Goal: Navigation & Orientation: Find specific page/section

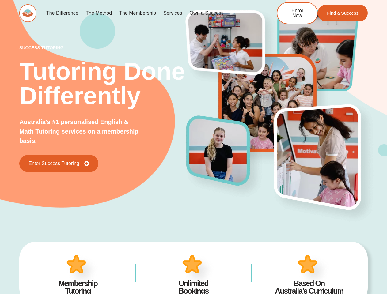
click at [193, 147] on img at bounding box center [224, 156] width 82 height 89
click at [172, 13] on link "Services" at bounding box center [173, 13] width 26 height 14
